Goal: Task Accomplishment & Management: Manage account settings

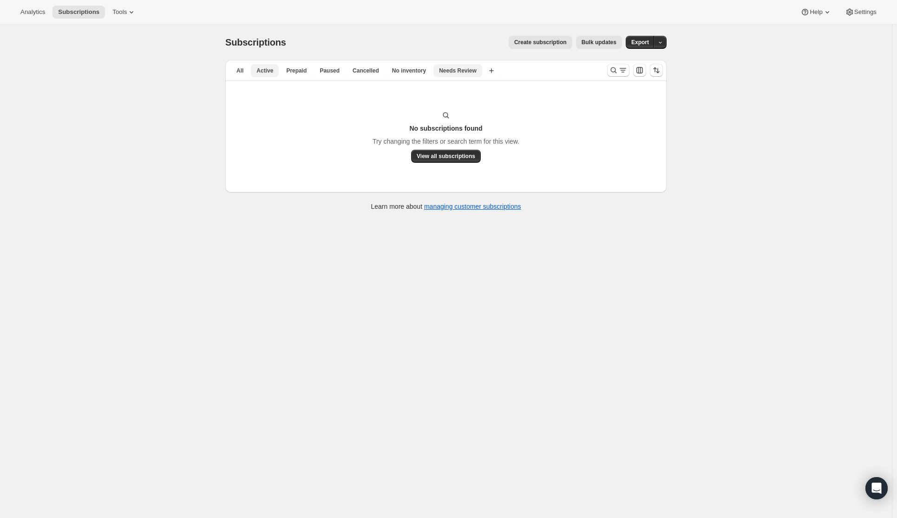
click at [265, 68] on span "Active" at bounding box center [264, 70] width 17 height 7
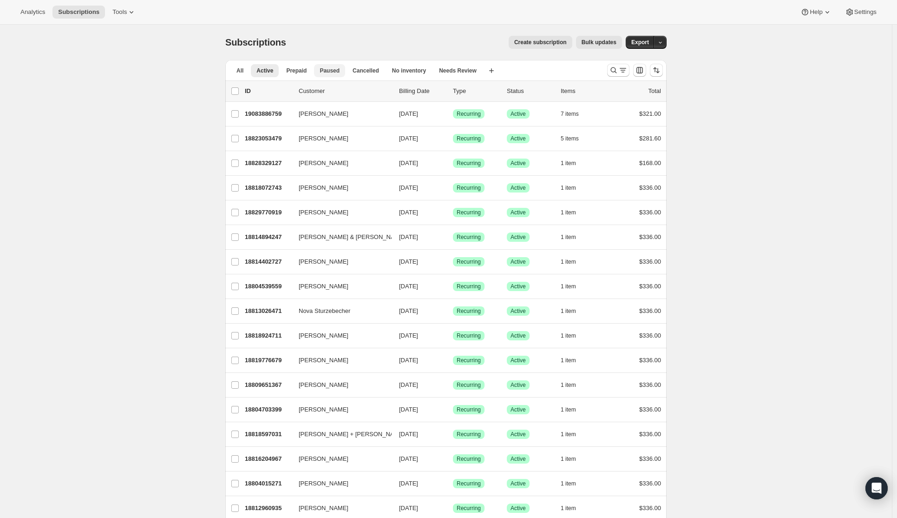
click at [329, 70] on span "Paused" at bounding box center [330, 70] width 20 height 7
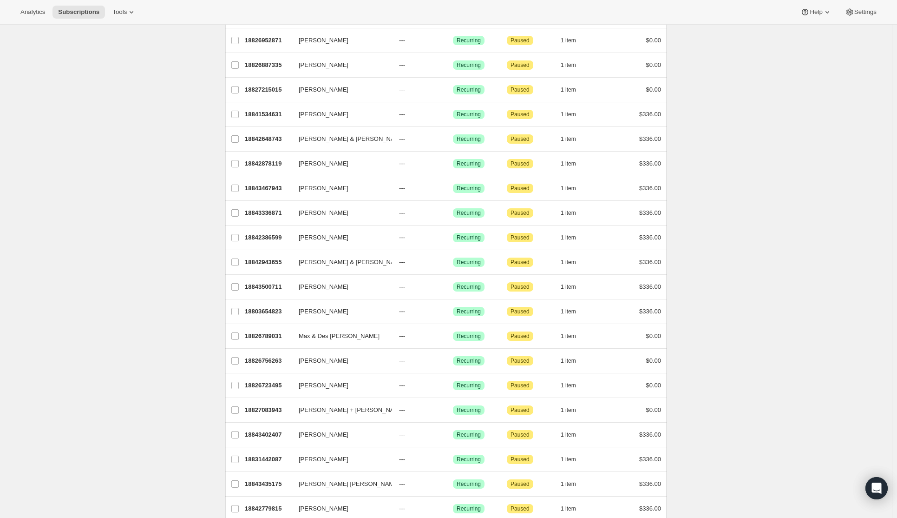
scroll to position [650, 0]
